Goal: Transaction & Acquisition: Purchase product/service

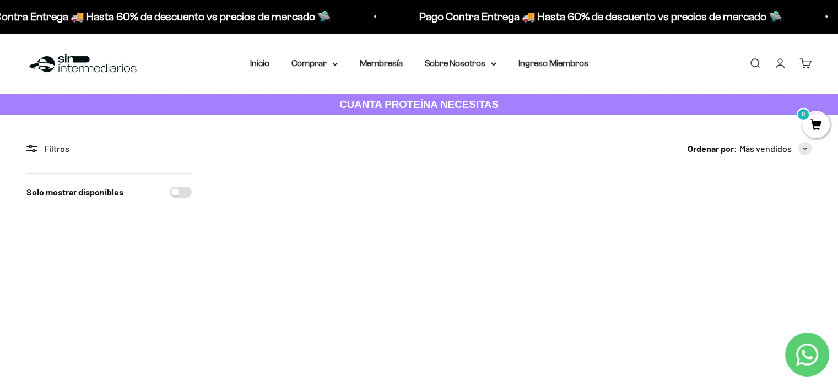
scroll to position [55, 0]
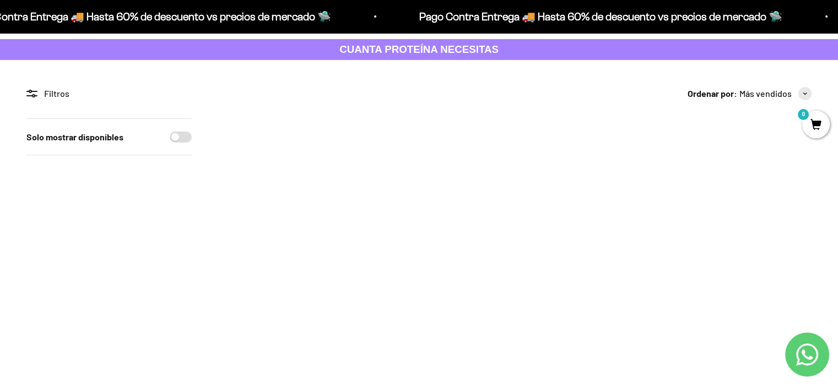
click at [408, 153] on img at bounding box center [393, 172] width 108 height 108
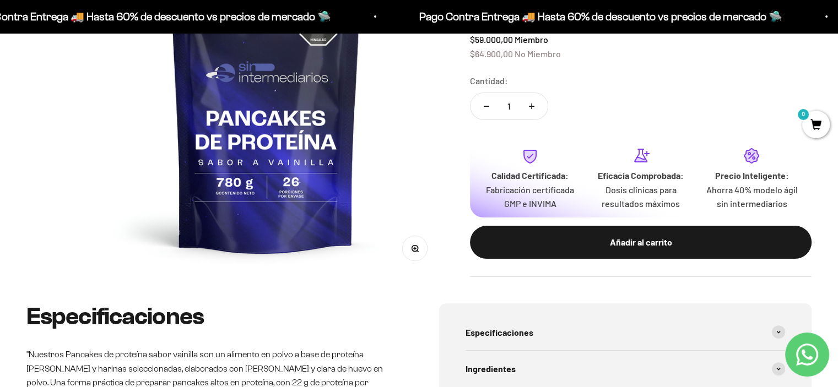
scroll to position [110, 0]
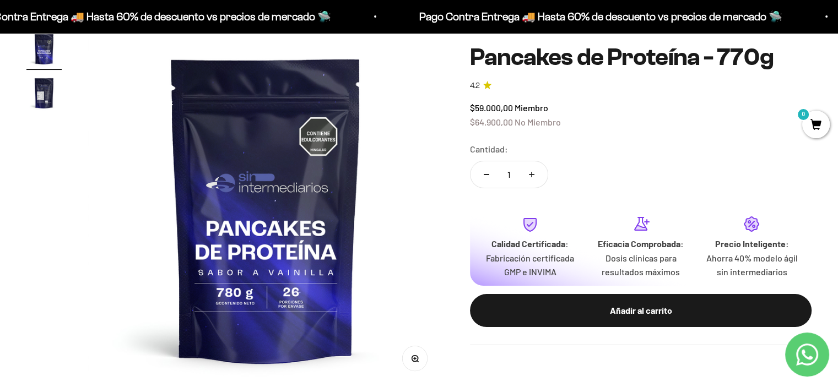
click at [35, 92] on img "Ir al artículo 2" at bounding box center [43, 92] width 35 height 35
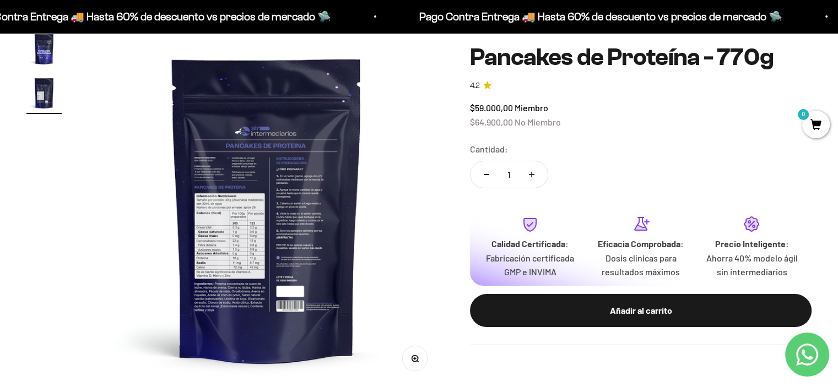
click at [248, 236] on img at bounding box center [266, 208] width 355 height 355
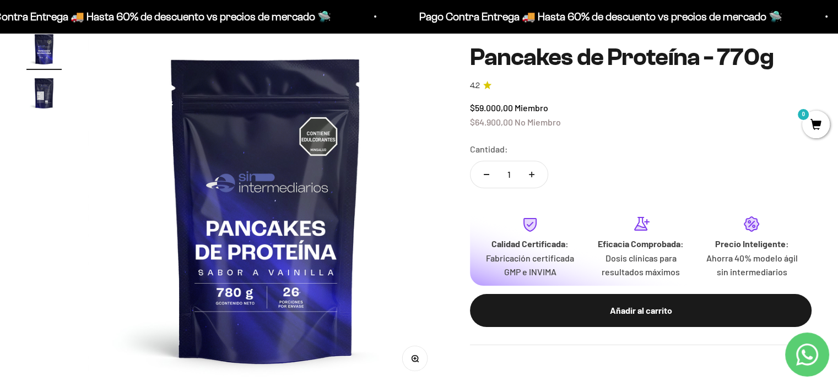
click at [45, 95] on img "Ir al artículo 2" at bounding box center [43, 92] width 35 height 35
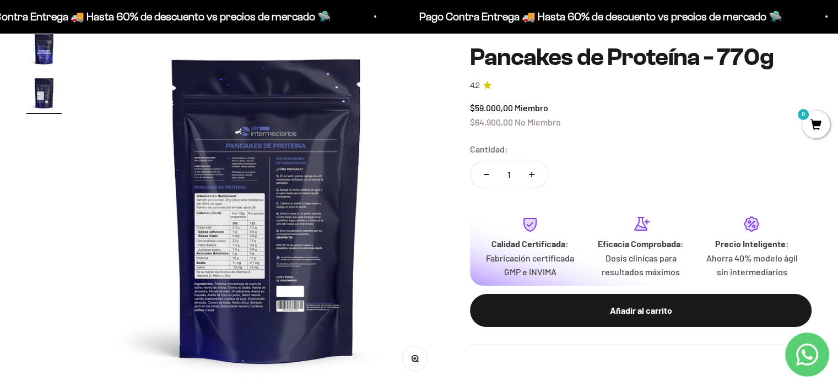
click at [419, 362] on button "Zoom" at bounding box center [415, 358] width 25 height 25
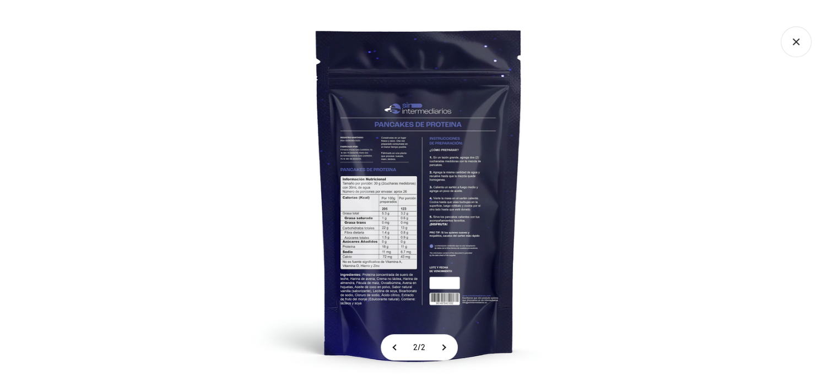
click at [398, 270] on img at bounding box center [418, 193] width 387 height 387
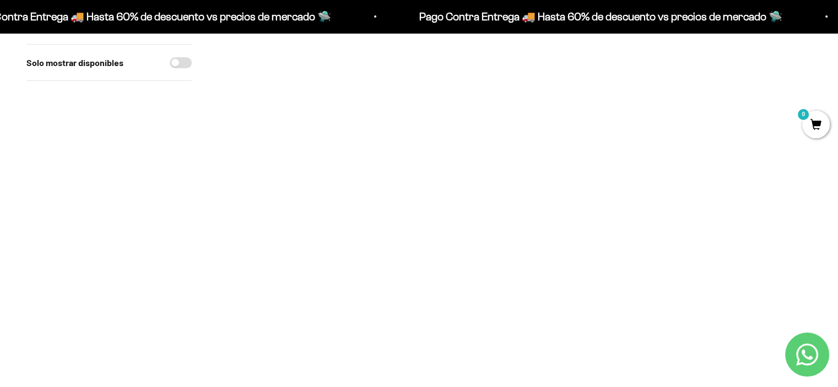
scroll to position [716, 0]
